Goal: Task Accomplishment & Management: Manage account settings

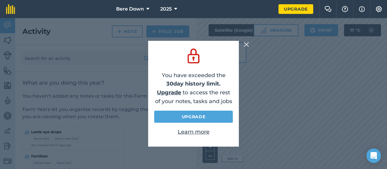
click at [245, 43] on img at bounding box center [246, 44] width 5 height 7
click at [246, 44] on img at bounding box center [246, 44] width 5 height 7
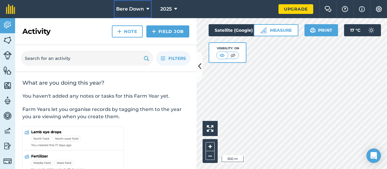
click at [142, 9] on span "Bere Down" at bounding box center [130, 8] width 28 height 7
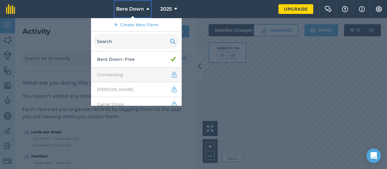
scroll to position [81, 0]
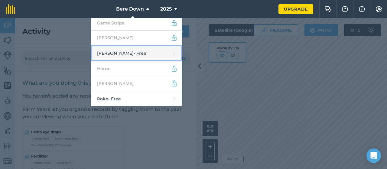
click at [122, 51] on link "Holcombe - Free" at bounding box center [136, 53] width 91 height 16
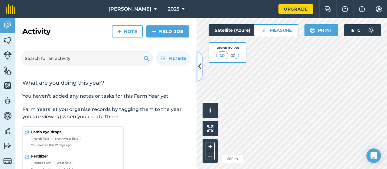
click at [198, 64] on icon at bounding box center [199, 66] width 3 height 11
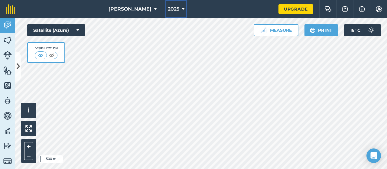
click at [168, 13] on button "2025" at bounding box center [177, 9] width 22 height 18
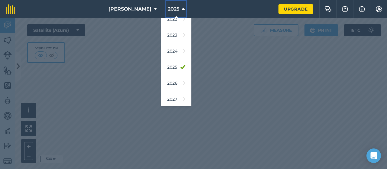
scroll to position [87, 0]
click at [169, 77] on link "2026" at bounding box center [176, 83] width 30 height 16
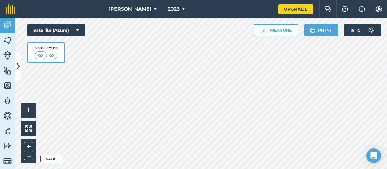
scroll to position [0, 0]
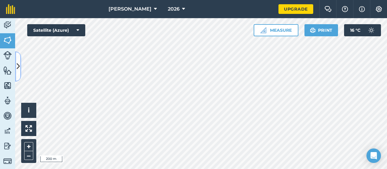
click at [19, 66] on icon at bounding box center [18, 66] width 3 height 11
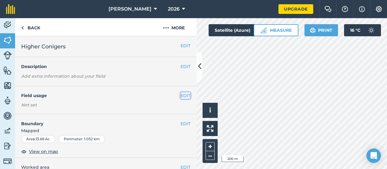
click at [182, 93] on button "EDIT" at bounding box center [186, 95] width 10 height 7
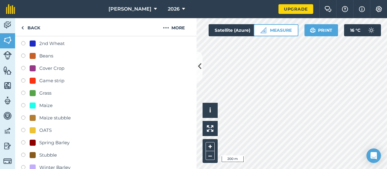
scroll to position [91, 0]
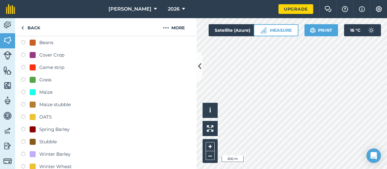
click at [48, 127] on div "Spring Barley" at bounding box center [54, 129] width 30 height 7
radio input "true"
radio input "false"
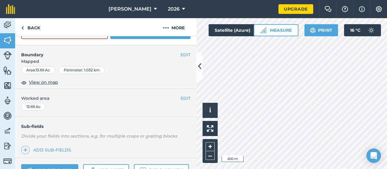
scroll to position [212, 0]
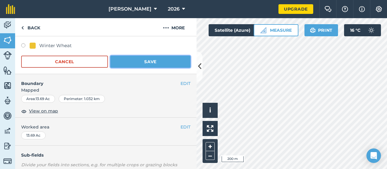
click at [144, 59] on button "Save" at bounding box center [150, 62] width 80 height 12
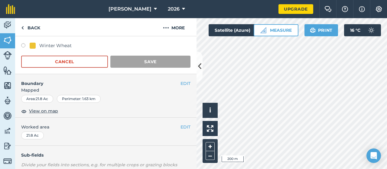
click at [24, 44] on label at bounding box center [25, 46] width 8 height 6
radio input "true"
radio input "false"
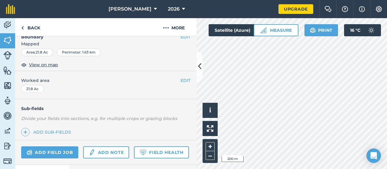
scroll to position [39, 0]
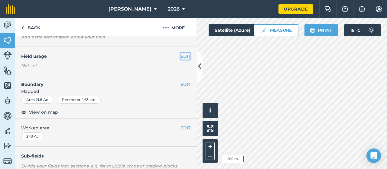
click at [183, 54] on button "EDIT" at bounding box center [186, 56] width 10 height 7
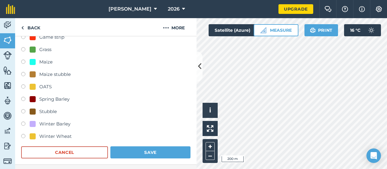
scroll to position [130, 0]
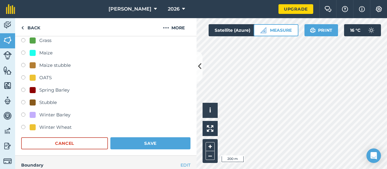
click at [47, 128] on div "Winter Wheat" at bounding box center [55, 127] width 32 height 7
radio input "true"
radio input "false"
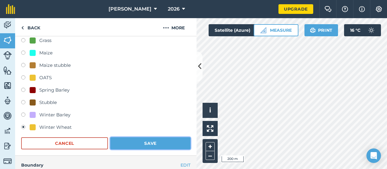
click at [138, 143] on button "Save" at bounding box center [150, 143] width 80 height 12
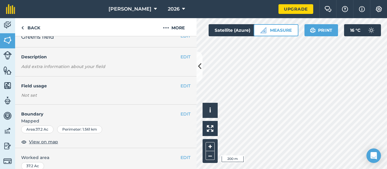
scroll to position [9, 0]
click at [181, 87] on button "EDIT" at bounding box center [186, 86] width 10 height 7
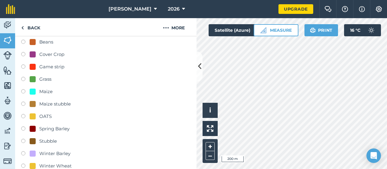
scroll to position [100, 0]
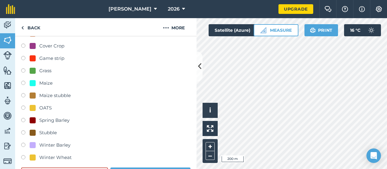
click at [40, 120] on div "Spring Barley" at bounding box center [54, 120] width 30 height 7
radio input "true"
radio input "false"
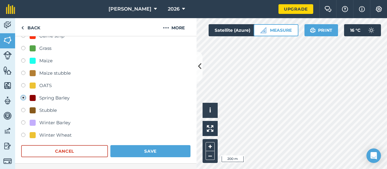
scroll to position [130, 0]
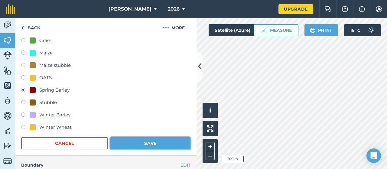
click at [143, 141] on button "Save" at bounding box center [150, 143] width 80 height 12
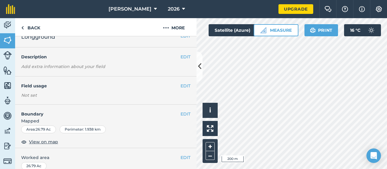
scroll to position [9, 0]
click at [181, 85] on button "EDIT" at bounding box center [186, 86] width 10 height 7
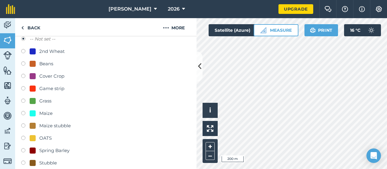
scroll to position [100, 0]
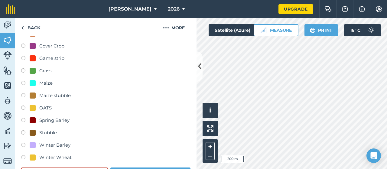
click at [47, 119] on div "Spring Barley" at bounding box center [54, 120] width 30 height 7
radio input "true"
radio input "false"
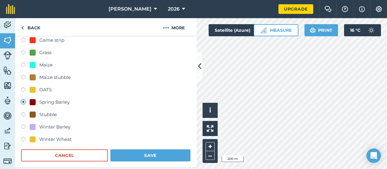
scroll to position [130, 0]
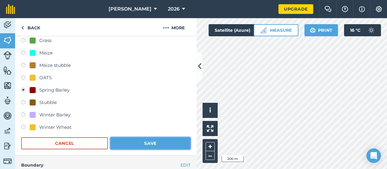
click at [140, 144] on button "Save" at bounding box center [150, 143] width 80 height 12
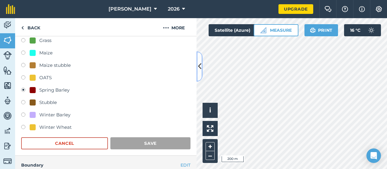
click at [199, 65] on icon at bounding box center [199, 66] width 3 height 11
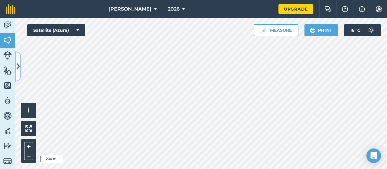
click at [20, 72] on button at bounding box center [18, 66] width 6 height 30
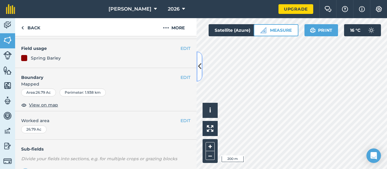
scroll to position [39, 0]
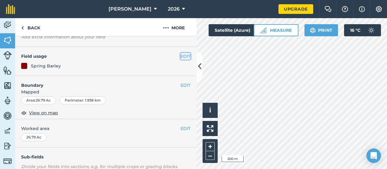
click at [181, 54] on button "EDIT" at bounding box center [186, 56] width 10 height 7
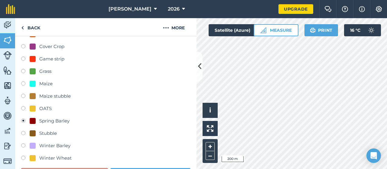
scroll to position [100, 0]
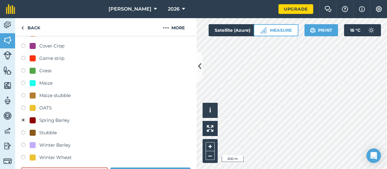
click at [23, 81] on label at bounding box center [25, 84] width 8 height 6
radio input "true"
radio input "false"
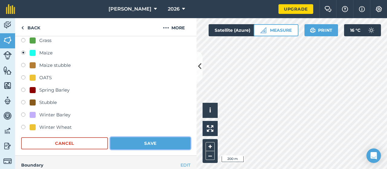
click at [133, 143] on button "Save" at bounding box center [150, 143] width 80 height 12
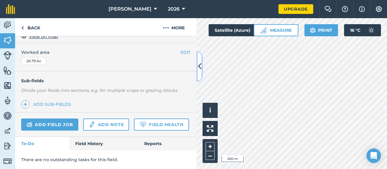
click at [200, 65] on icon at bounding box center [199, 66] width 3 height 11
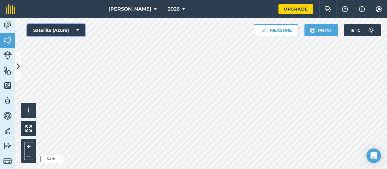
click at [76, 30] on button "Satellite (Azure)" at bounding box center [56, 30] width 58 height 12
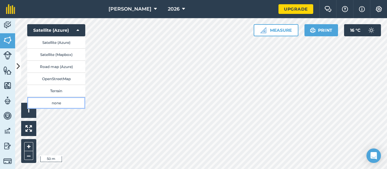
click at [54, 101] on button "none" at bounding box center [56, 103] width 58 height 12
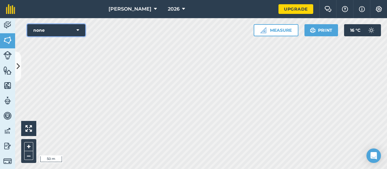
click at [77, 34] on button "none" at bounding box center [56, 30] width 58 height 12
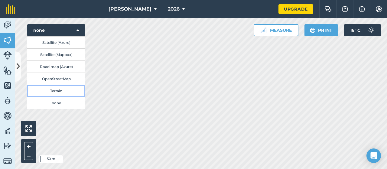
click at [56, 94] on button "Terrain" at bounding box center [56, 91] width 58 height 12
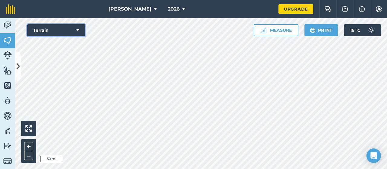
click at [77, 28] on icon at bounding box center [78, 30] width 3 height 6
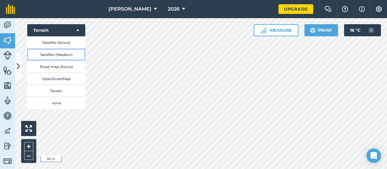
click at [60, 56] on button "Satellite (Mapbox)" at bounding box center [56, 54] width 58 height 12
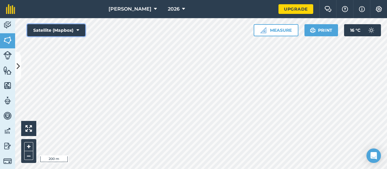
click at [66, 29] on button "Satellite (Mapbox)" at bounding box center [56, 30] width 58 height 12
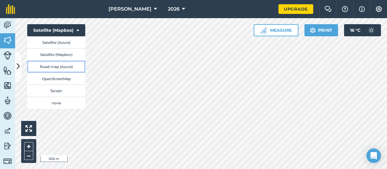
click at [54, 68] on button "Road map (Azure)" at bounding box center [56, 67] width 58 height 12
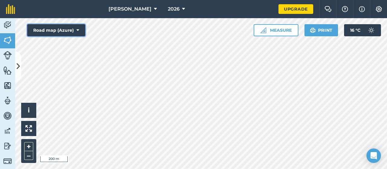
click at [62, 29] on button "Road map (Azure)" at bounding box center [56, 30] width 58 height 12
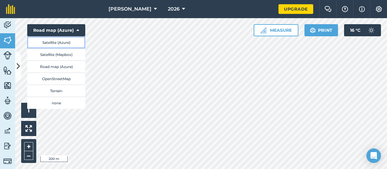
click at [61, 39] on button "Satellite (Azure)" at bounding box center [56, 42] width 58 height 12
